Goal: Transaction & Acquisition: Obtain resource

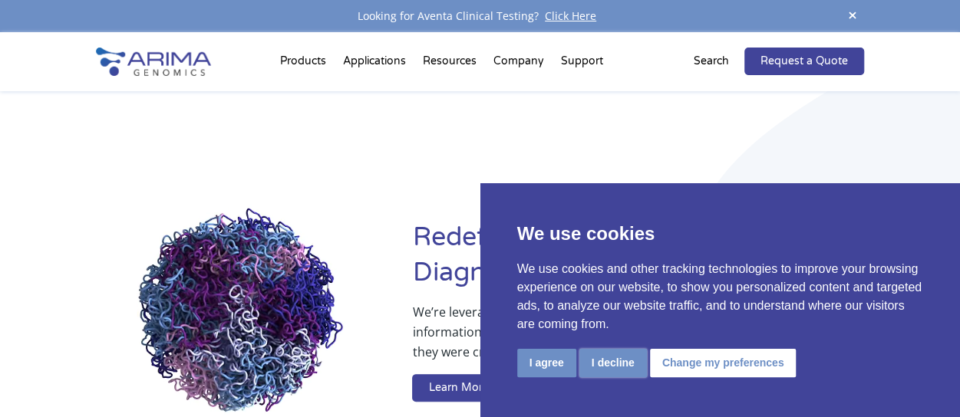
click at [604, 363] on button "I decline" at bounding box center [612, 363] width 67 height 28
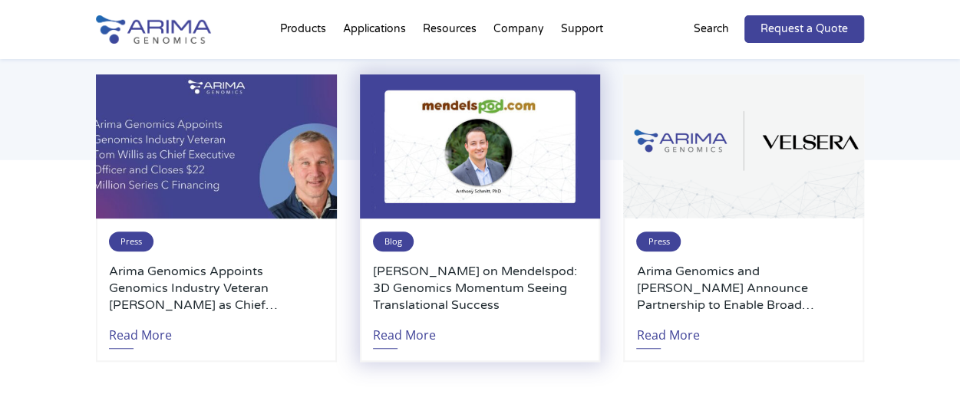
scroll to position [3299, 0]
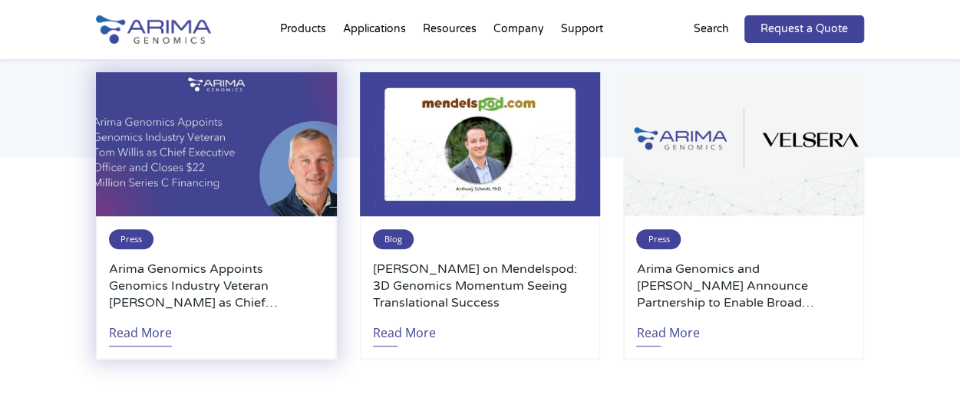
click at [156, 334] on link "Read More" at bounding box center [140, 328] width 63 height 35
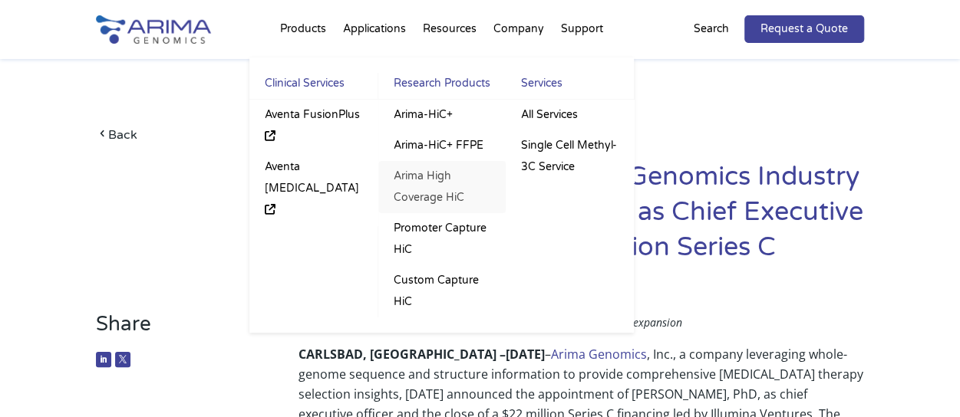
click at [433, 184] on link "Arima High Coverage HiC" at bounding box center [441, 187] width 127 height 52
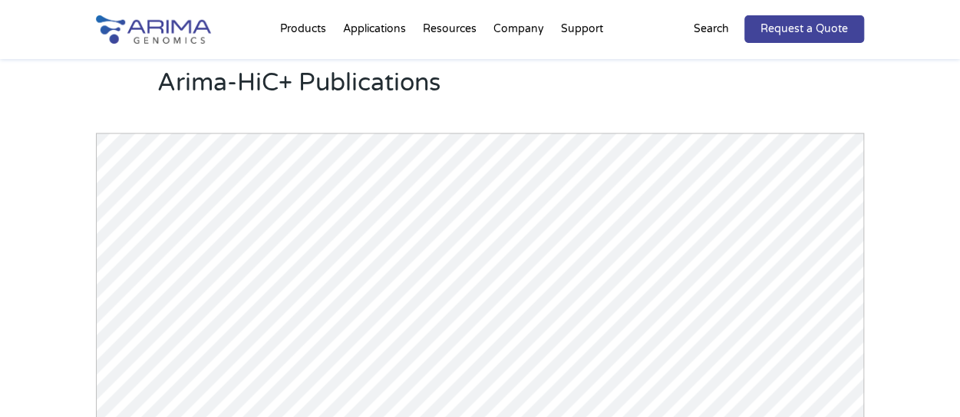
scroll to position [1737, 0]
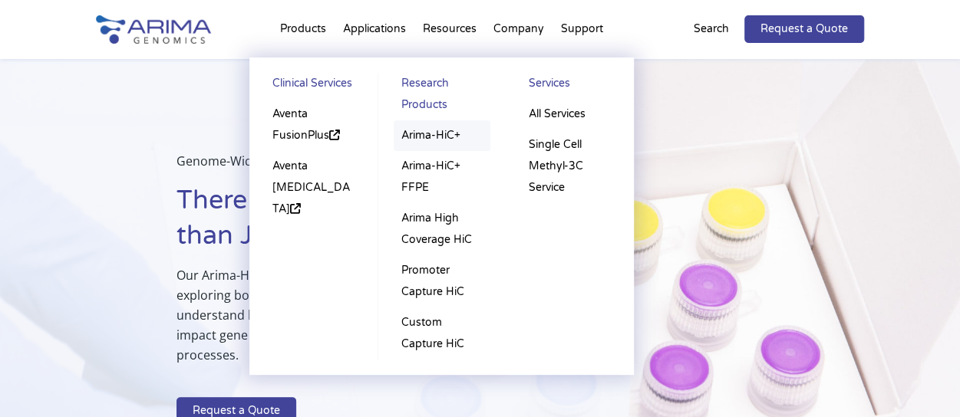
click at [434, 132] on link "Arima-HiC+" at bounding box center [441, 135] width 97 height 31
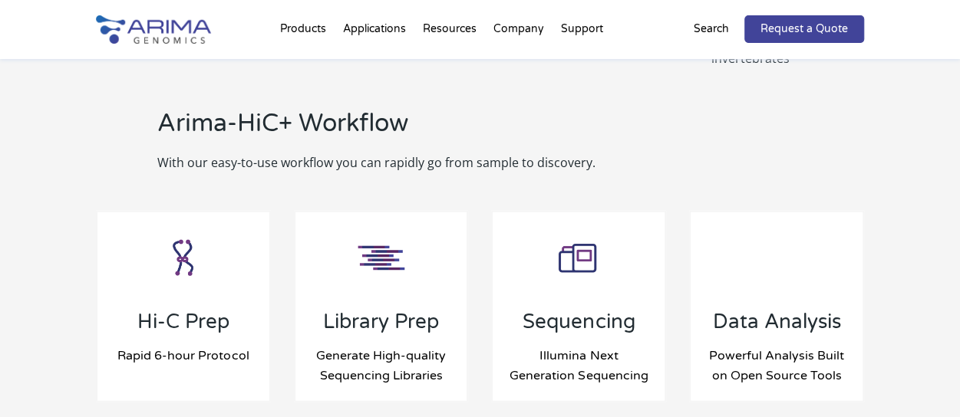
scroll to position [1684, 0]
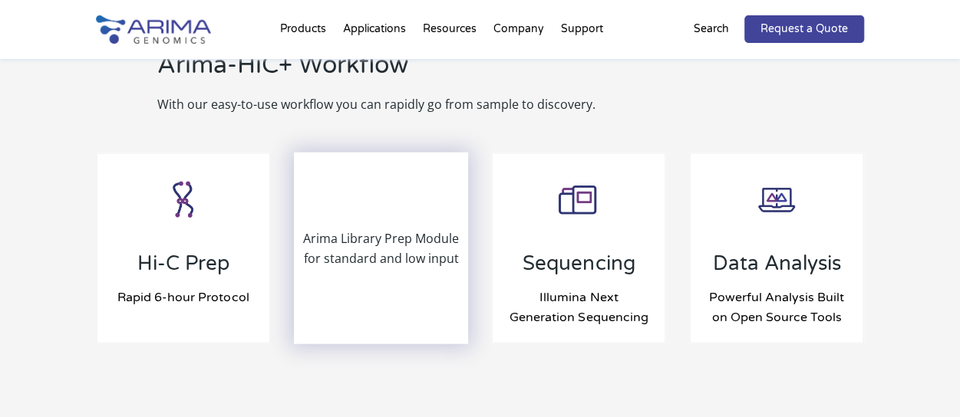
click at [413, 232] on p "Arima Library Prep Module for standard and low input" at bounding box center [381, 249] width 172 height 40
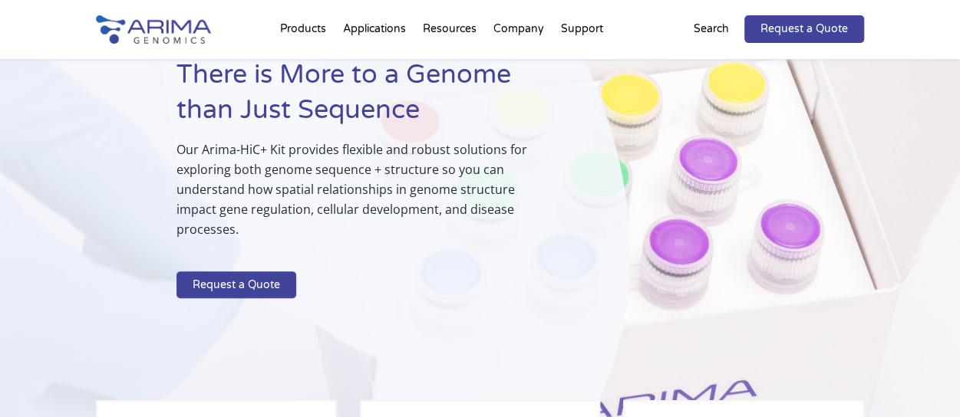
scroll to position [0, 0]
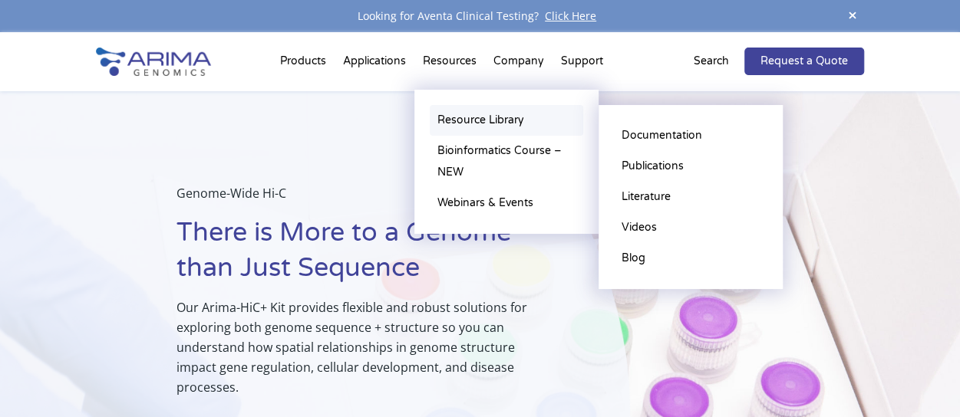
drag, startPoint x: 497, startPoint y: 121, endPoint x: 509, endPoint y: 123, distance: 12.4
click at [498, 121] on link "Resource Library" at bounding box center [506, 120] width 153 height 31
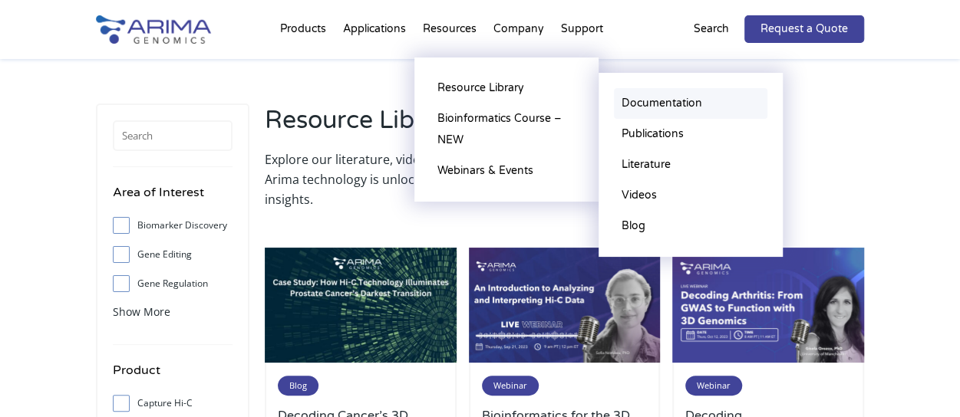
click at [685, 100] on link "Documentation" at bounding box center [690, 103] width 153 height 31
click at [658, 98] on link "Documentation" at bounding box center [690, 103] width 153 height 31
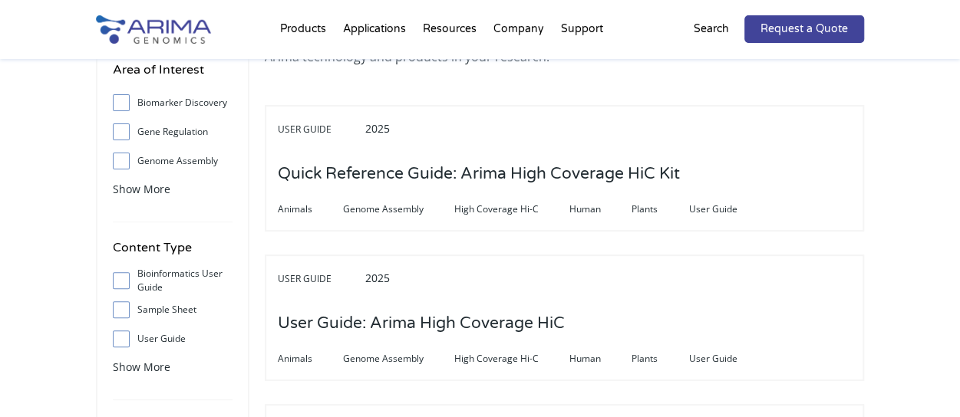
scroll to position [124, 0]
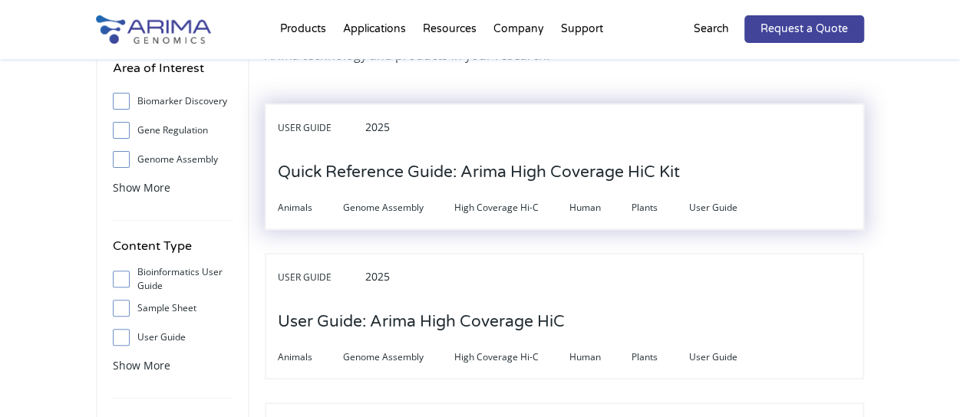
click at [406, 168] on h3 "Quick Reference Guide: Arima High Coverage HiC Kit" at bounding box center [479, 173] width 402 height 48
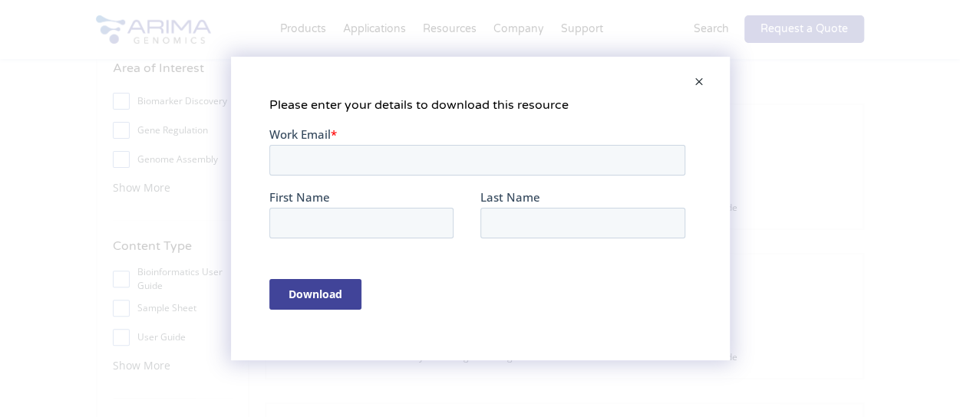
scroll to position [0, 0]
click at [696, 79] on span at bounding box center [698, 82] width 31 height 37
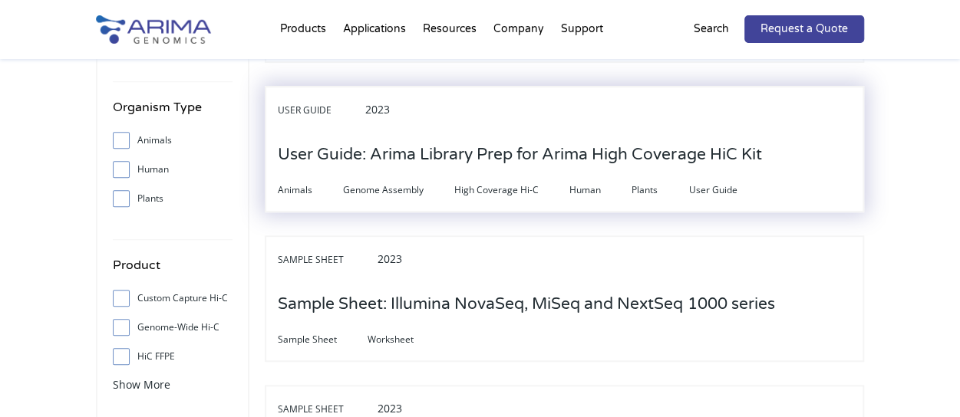
scroll to position [442, 0]
click at [650, 150] on h3 "User Guide: Arima Library Prep for Arima High Coverage HiC Kit" at bounding box center [519, 154] width 483 height 48
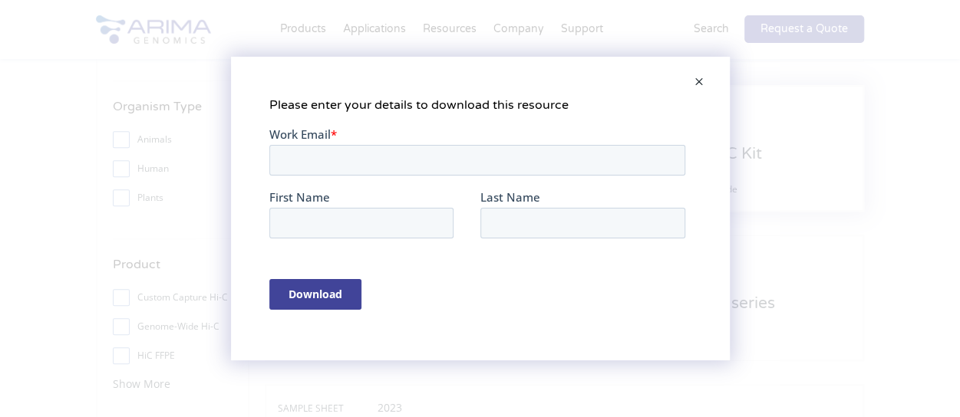
scroll to position [0, 0]
click at [403, 155] on input "Work Email *" at bounding box center [476, 159] width 416 height 31
type input "[EMAIL_ADDRESS][DOMAIN_NAME]"
click at [340, 227] on input "First Name" at bounding box center [360, 222] width 184 height 31
type input "Hongbo"
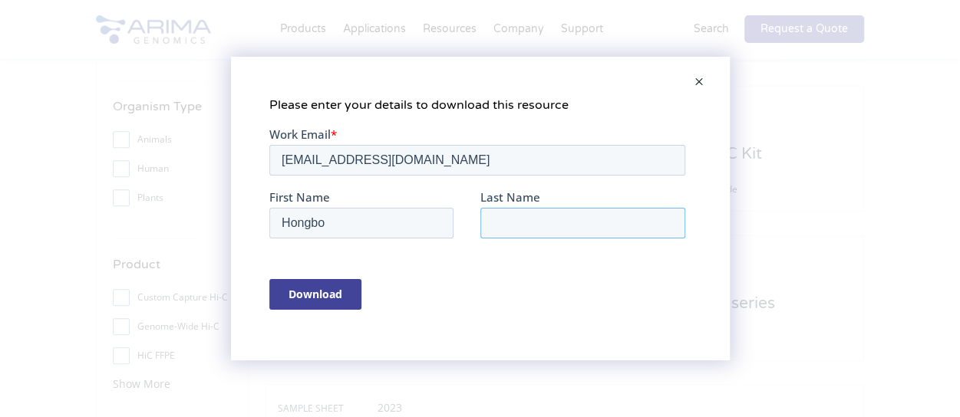
click at [537, 226] on input "Last Name" at bounding box center [581, 222] width 205 height 31
type input "[PERSON_NAME]"
click at [319, 296] on input "Download" at bounding box center [314, 293] width 92 height 31
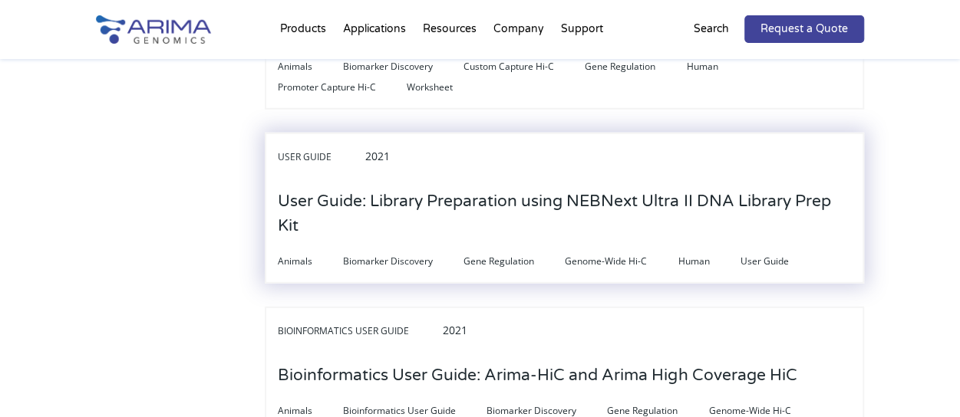
scroll to position [2046, 0]
click at [658, 197] on h3 "User Guide: Library Preparation using NEBNext Ultra II DNA Library Prep Kit" at bounding box center [564, 215] width 573 height 72
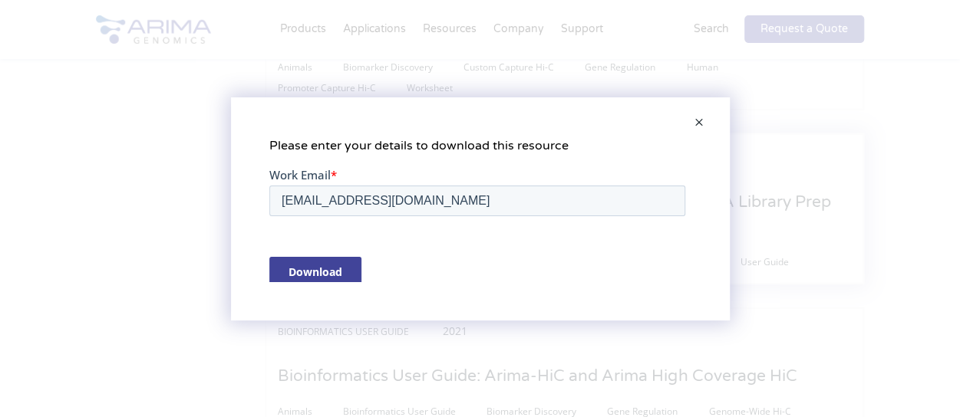
scroll to position [0, 0]
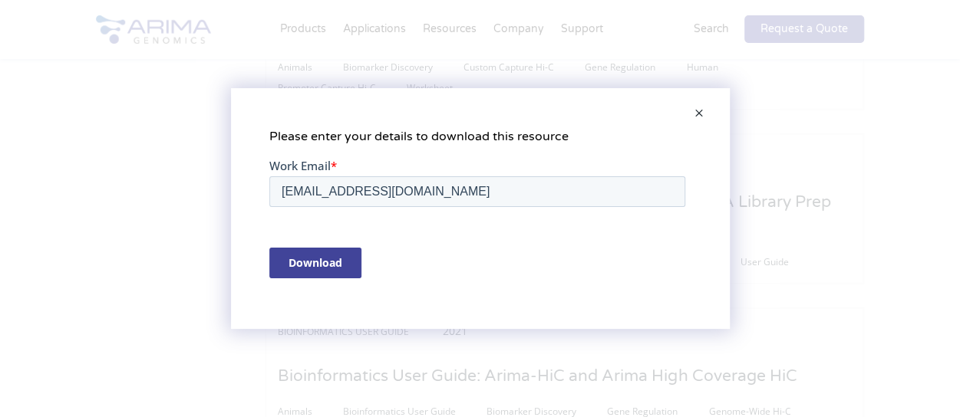
click at [336, 262] on input "Download" at bounding box center [314, 262] width 92 height 31
click at [901, 160] on div "Please enter your details to download this resource" at bounding box center [480, 208] width 960 height 417
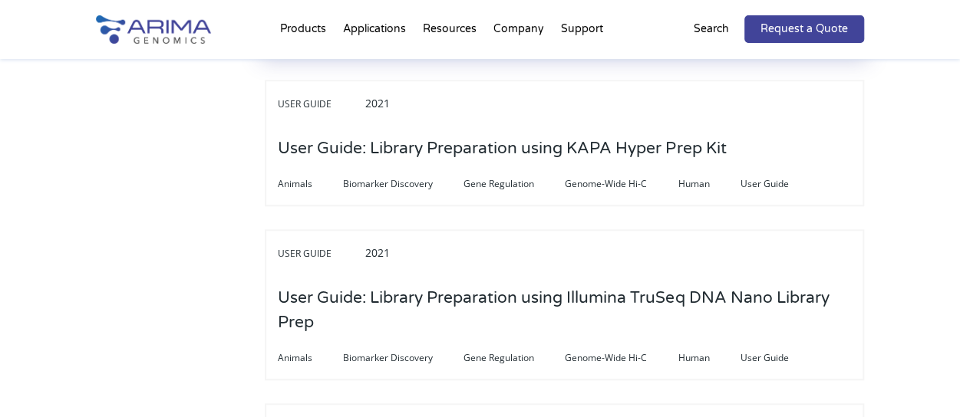
scroll to position [3399, 0]
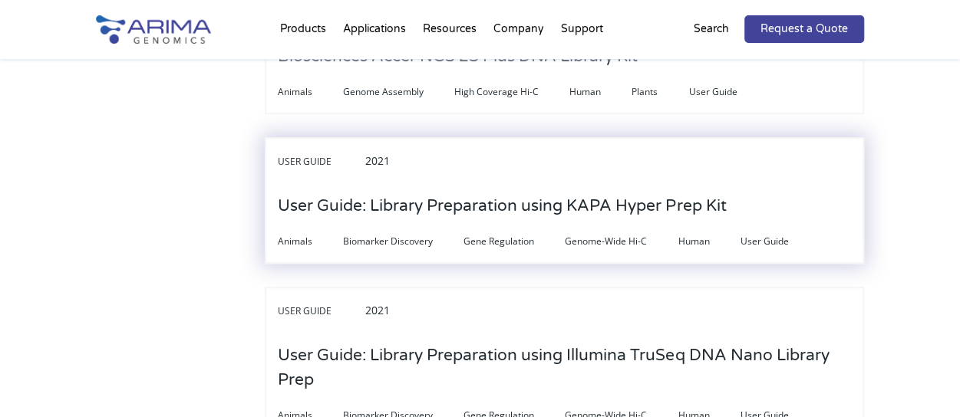
click at [664, 193] on h3 "User Guide: Library Preparation using KAPA Hyper Prep Kit" at bounding box center [502, 207] width 448 height 48
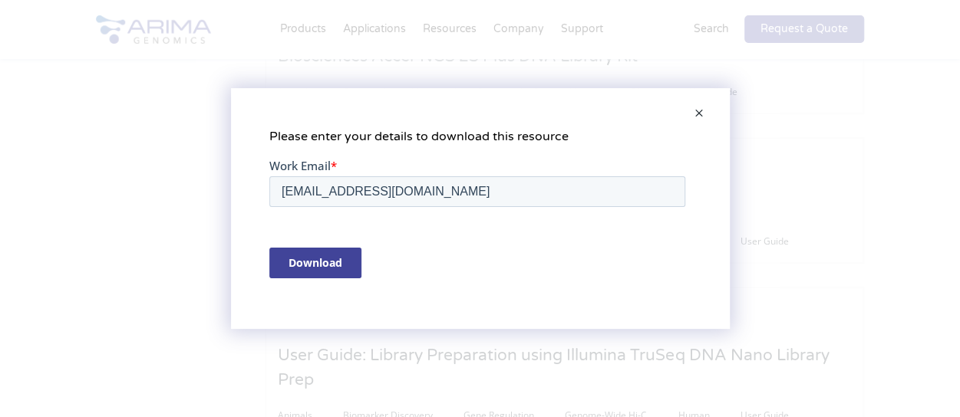
scroll to position [0, 0]
click at [331, 265] on input "Download" at bounding box center [314, 262] width 92 height 31
